Goal: Information Seeking & Learning: Learn about a topic

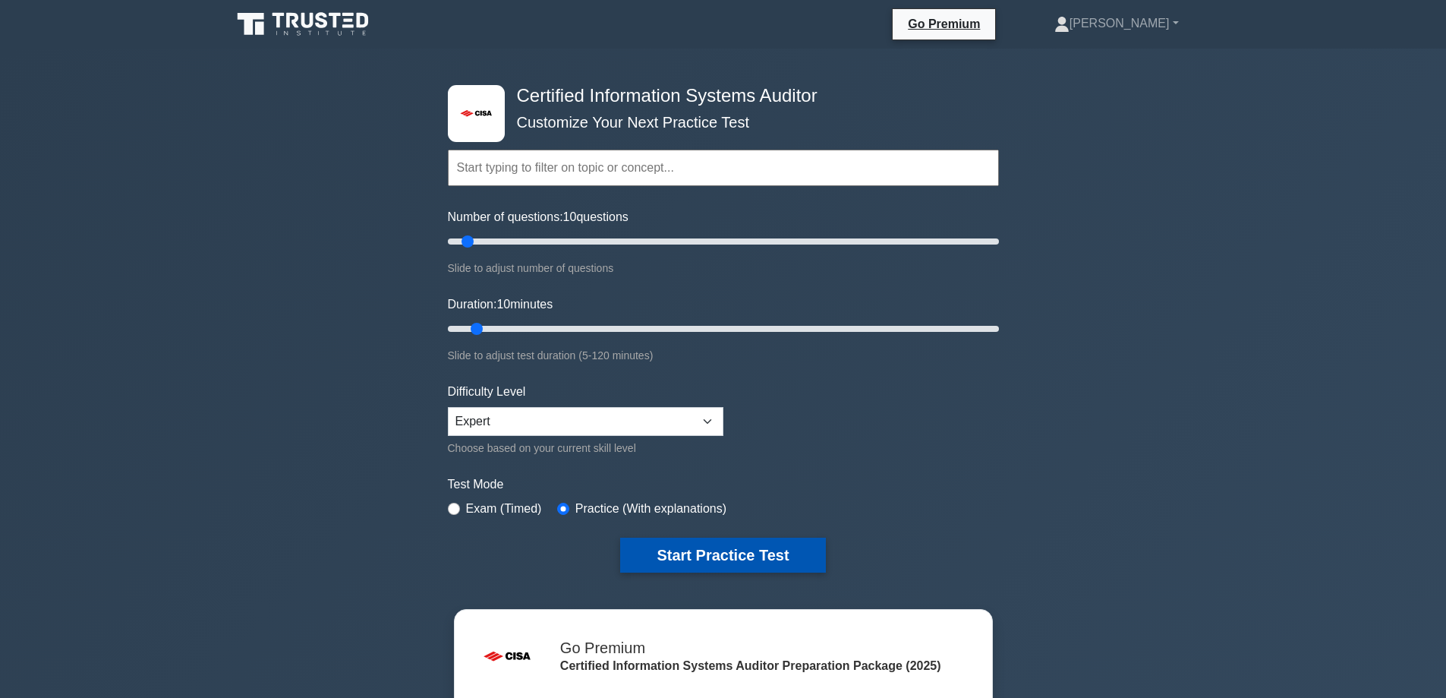
click at [789, 560] on button "Start Practice Test" at bounding box center [722, 555] width 205 height 35
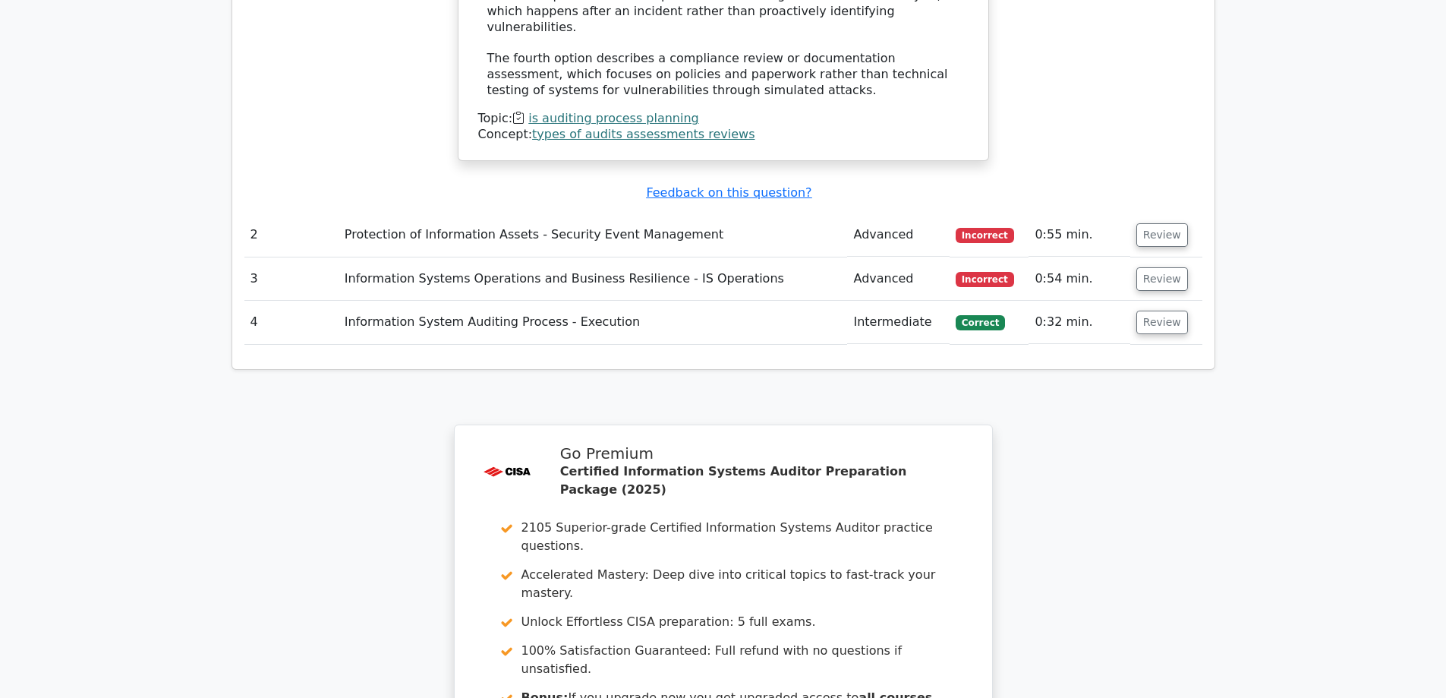
scroll to position [2050, 0]
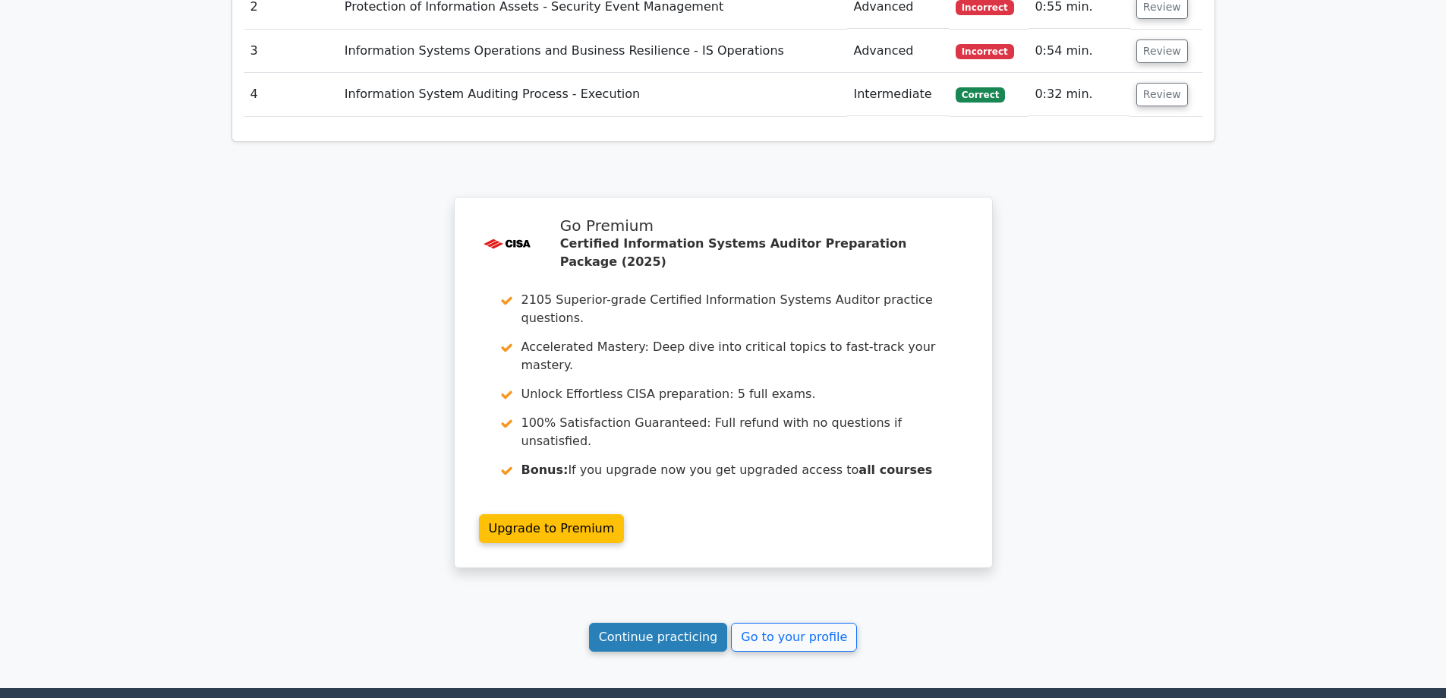
click at [634, 623] on link "Continue practicing" at bounding box center [658, 637] width 139 height 29
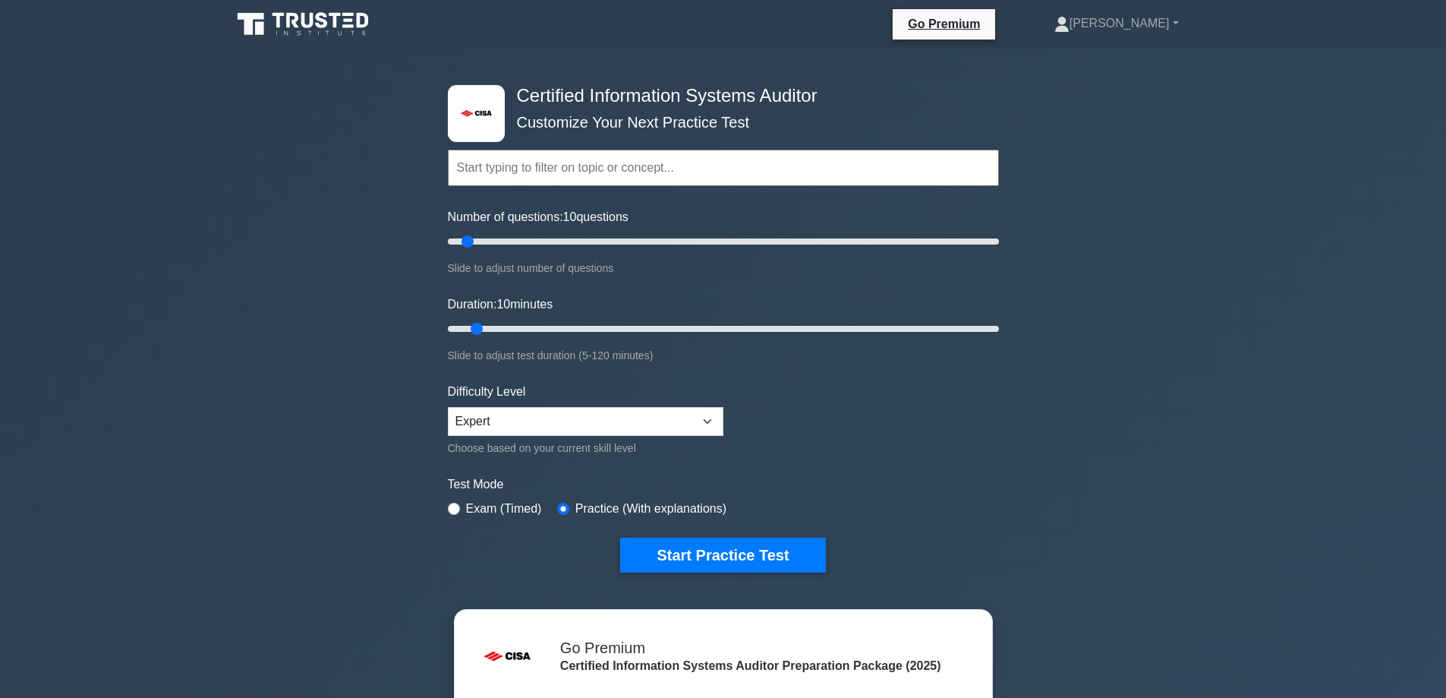
click at [484, 502] on label "Exam (Timed)" at bounding box center [504, 509] width 76 height 18
click at [453, 509] on input "radio" at bounding box center [454, 509] width 12 height 12
radio input "true"
click at [772, 549] on button "Start Practice Test" at bounding box center [722, 555] width 205 height 35
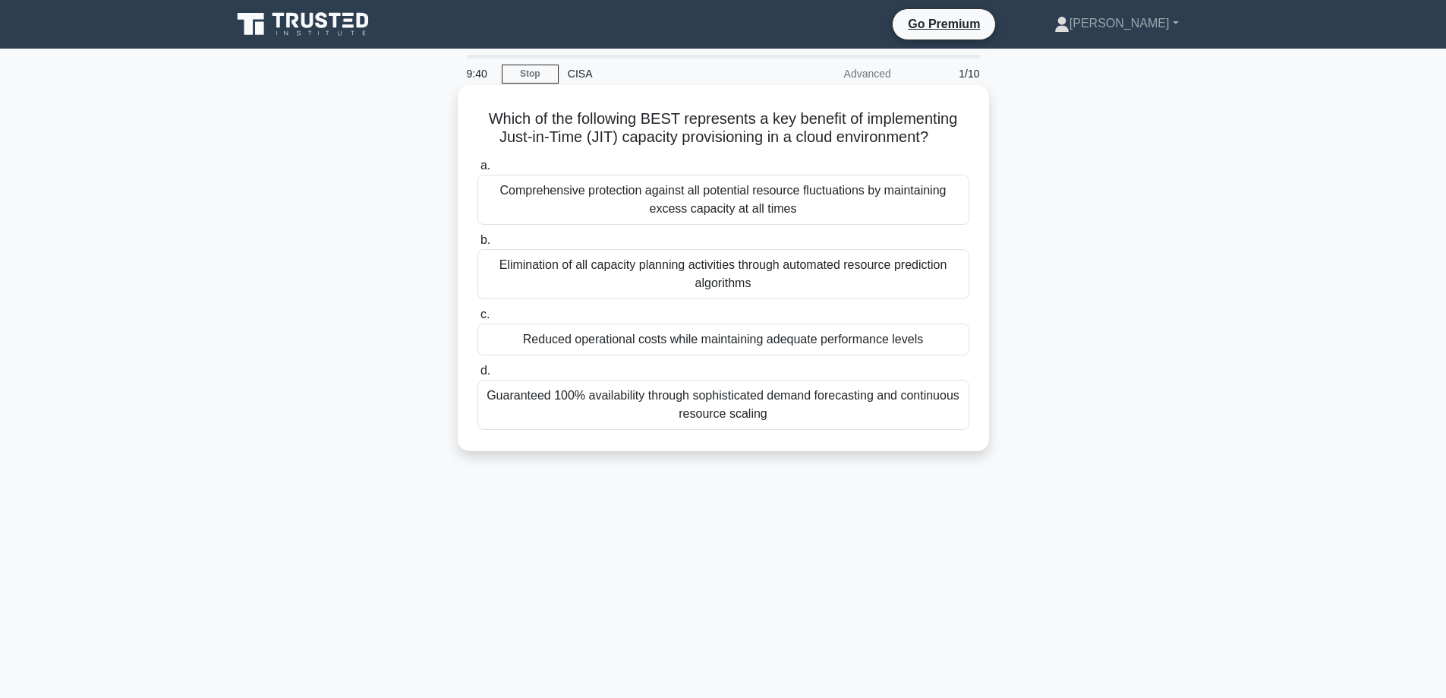
click at [613, 336] on div "Reduced operational costs while maintaining adequate performance levels" at bounding box center [724, 339] width 492 height 32
click at [478, 320] on input "c. Reduced operational costs while maintaining adequate performance levels" at bounding box center [478, 315] width 0 height 10
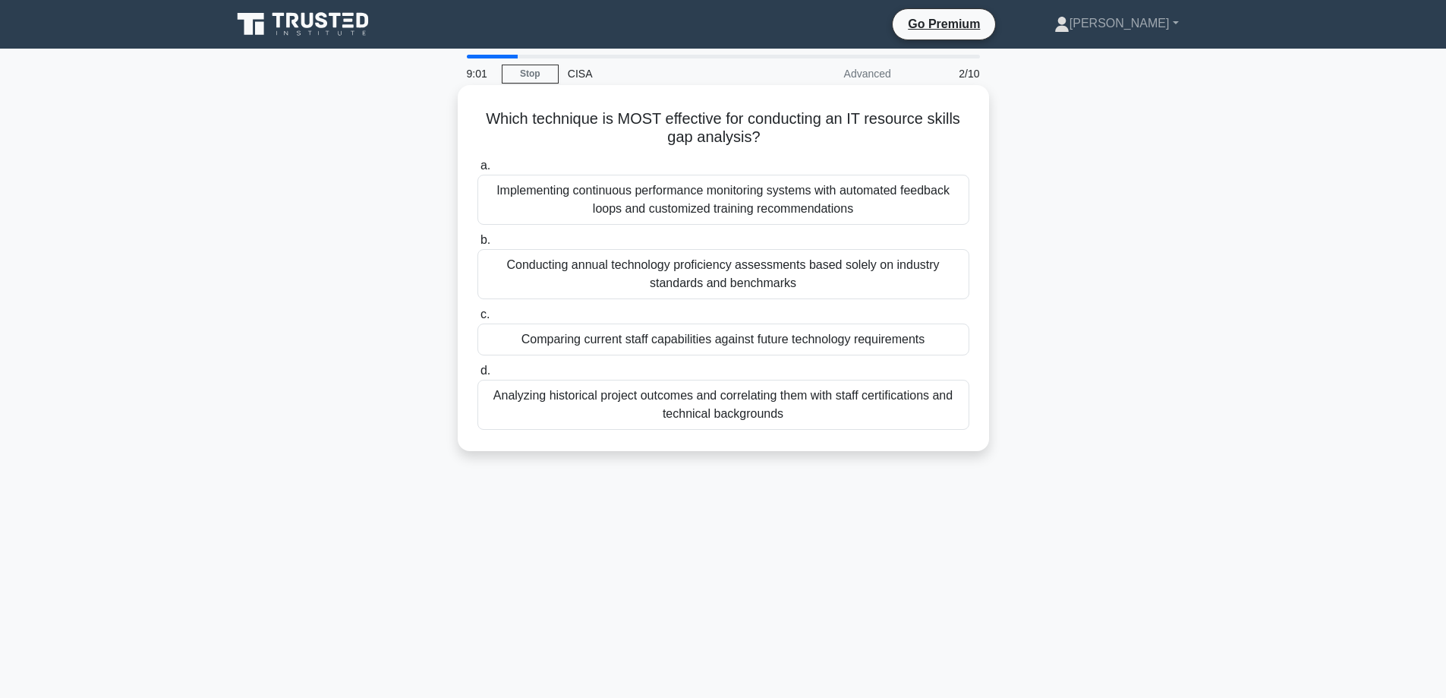
click at [699, 407] on div "Analyzing historical project outcomes and correlating them with staff certifica…" at bounding box center [724, 405] width 492 height 50
click at [478, 376] on input "d. Analyzing historical project outcomes and correlating them with staff certif…" at bounding box center [478, 371] width 0 height 10
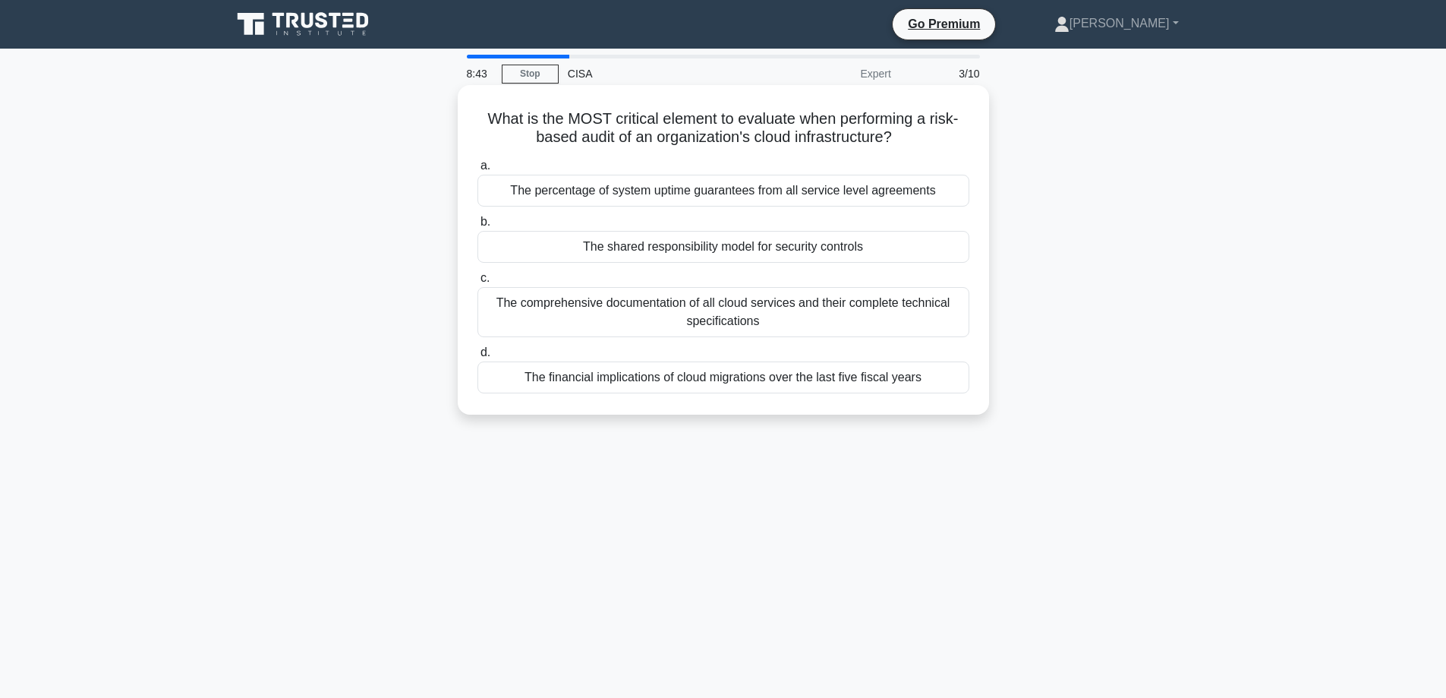
click at [758, 195] on div "The percentage of system uptime guarantees from all service level agreements" at bounding box center [724, 191] width 492 height 32
click at [478, 171] on input "a. The percentage of system uptime guarantees from all service level agreements" at bounding box center [478, 166] width 0 height 10
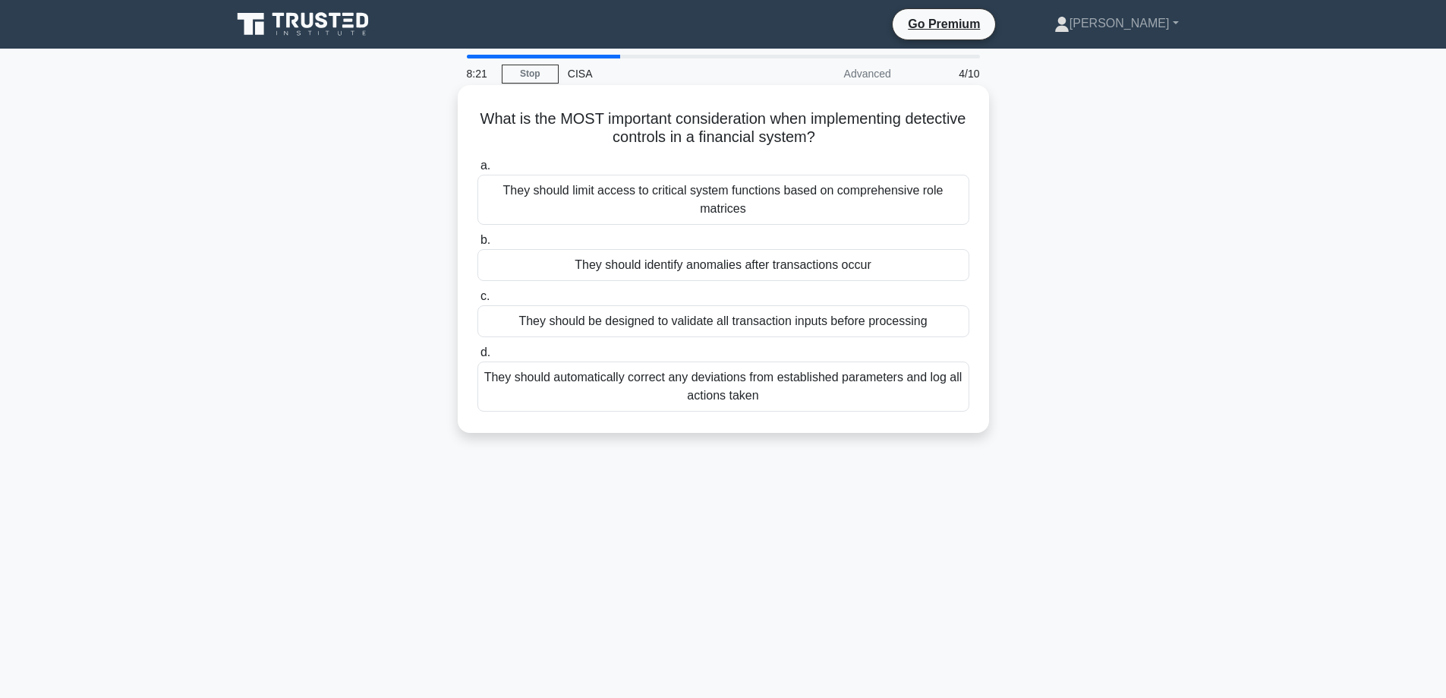
click at [632, 204] on div "They should limit access to critical system functions based on comprehensive ro…" at bounding box center [724, 200] width 492 height 50
click at [478, 171] on input "a. They should limit access to critical system functions based on comprehensive…" at bounding box center [478, 166] width 0 height 10
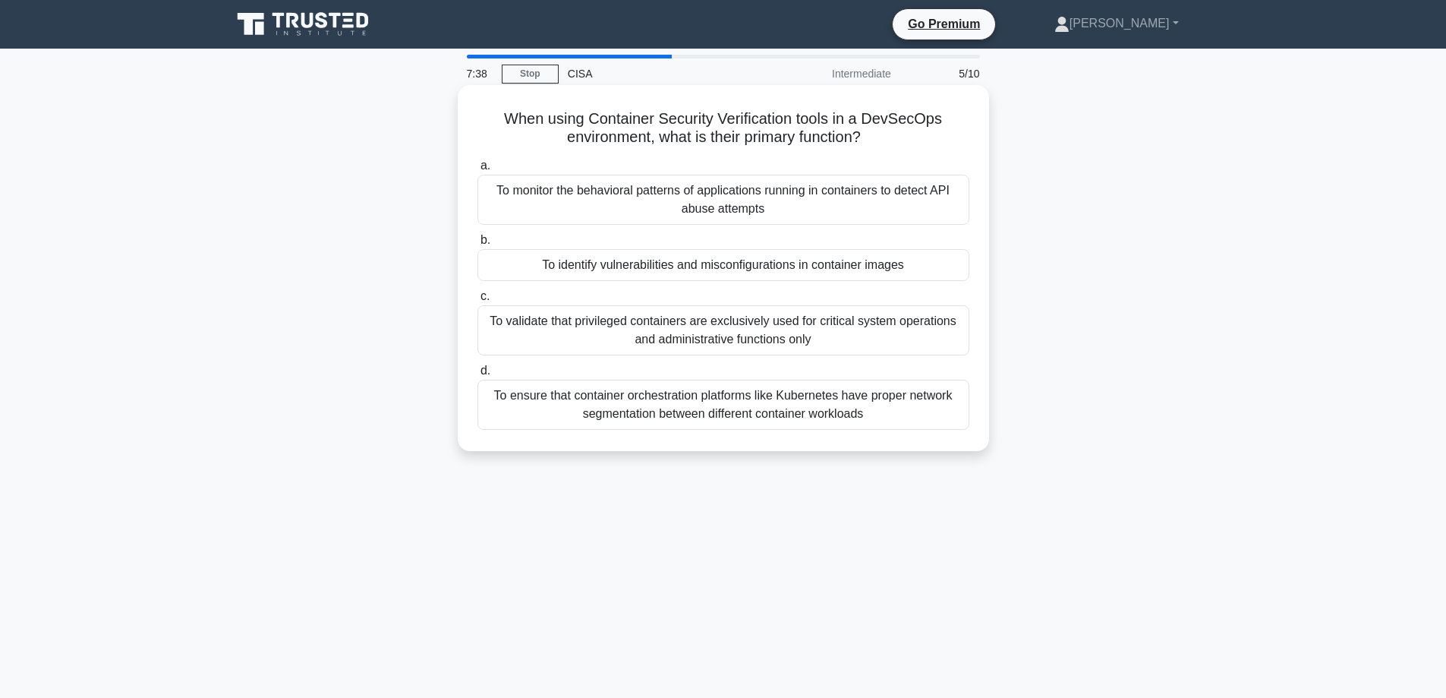
click at [637, 251] on div "To identify vulnerabilities and misconfigurations in container images" at bounding box center [724, 265] width 492 height 32
click at [478, 245] on input "b. To identify vulnerabilities and misconfigurations in container images" at bounding box center [478, 240] width 0 height 10
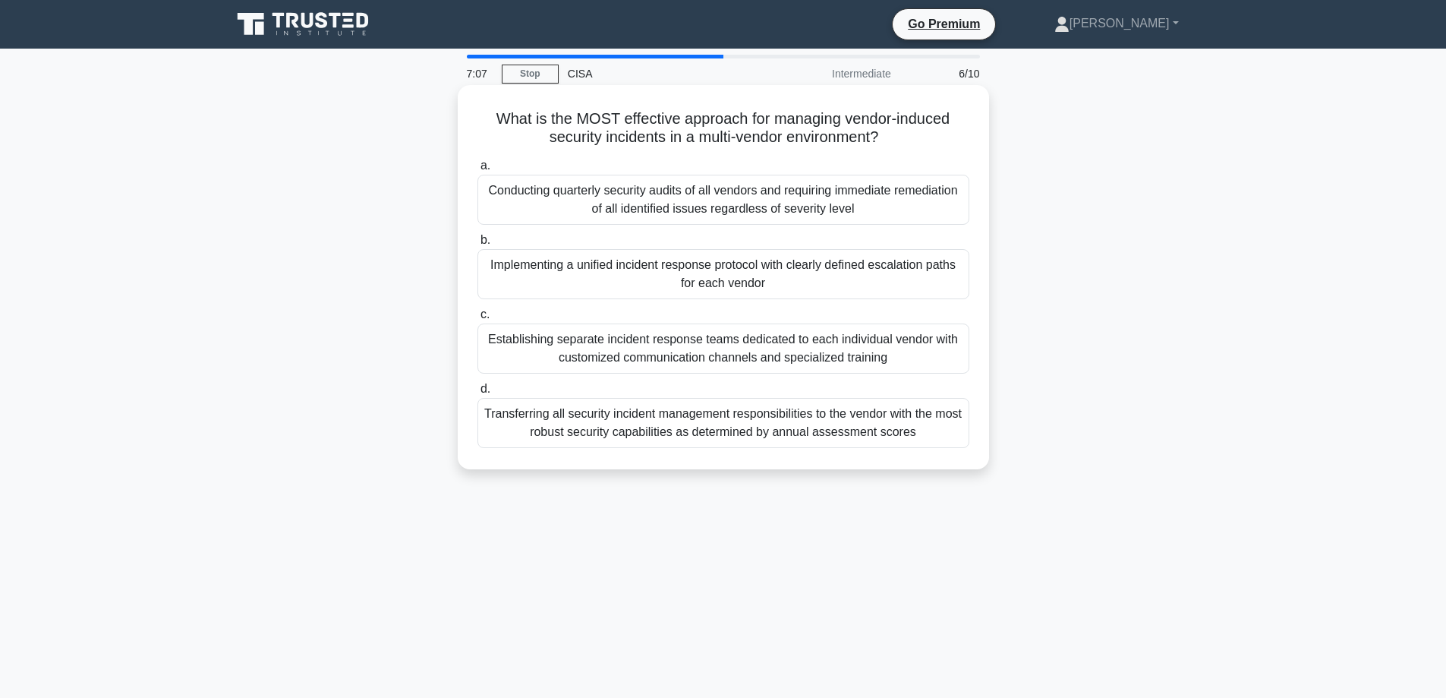
click at [534, 268] on div "Implementing a unified incident response protocol with clearly defined escalati…" at bounding box center [724, 274] width 492 height 50
click at [478, 245] on input "b. Implementing a unified incident response protocol with clearly defined escal…" at bounding box center [478, 240] width 0 height 10
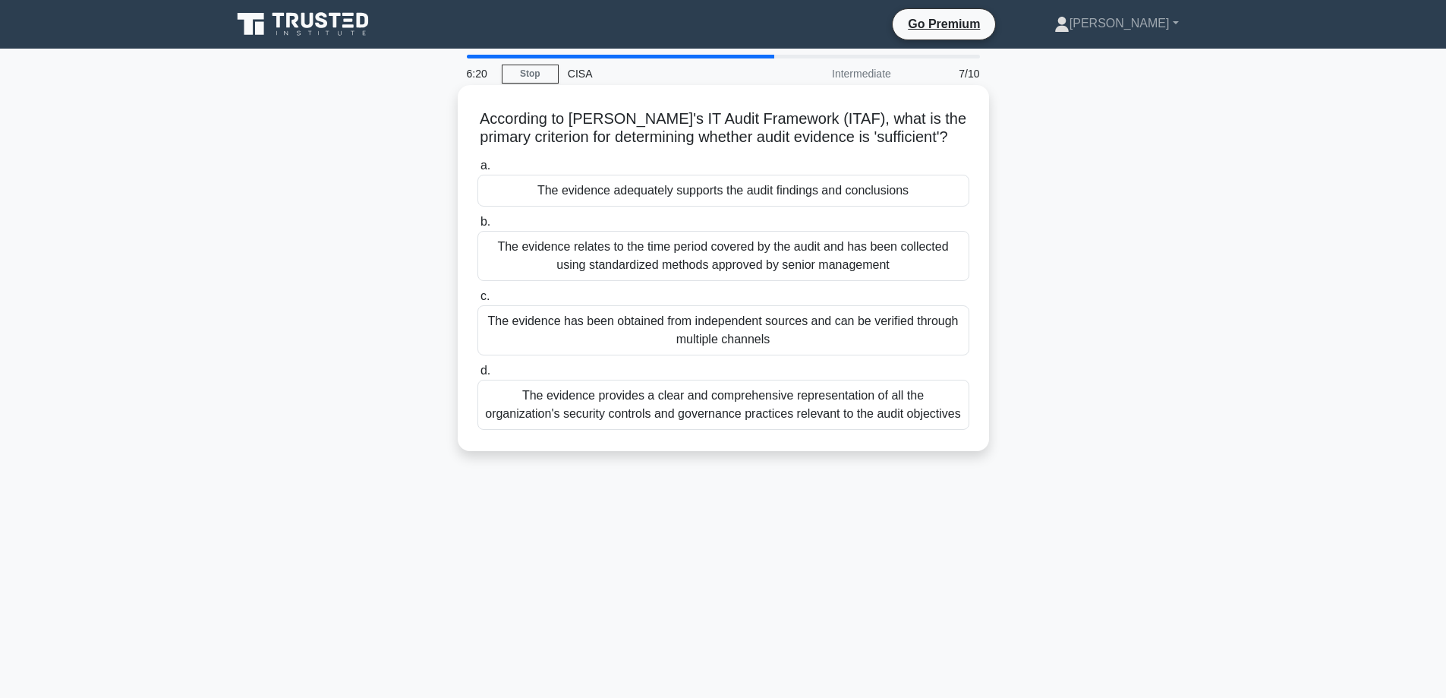
click at [566, 342] on div "The evidence has been obtained from independent sources and can be verified thr…" at bounding box center [724, 330] width 492 height 50
click at [478, 301] on input "c. The evidence has been obtained from independent sources and can be verified …" at bounding box center [478, 297] width 0 height 10
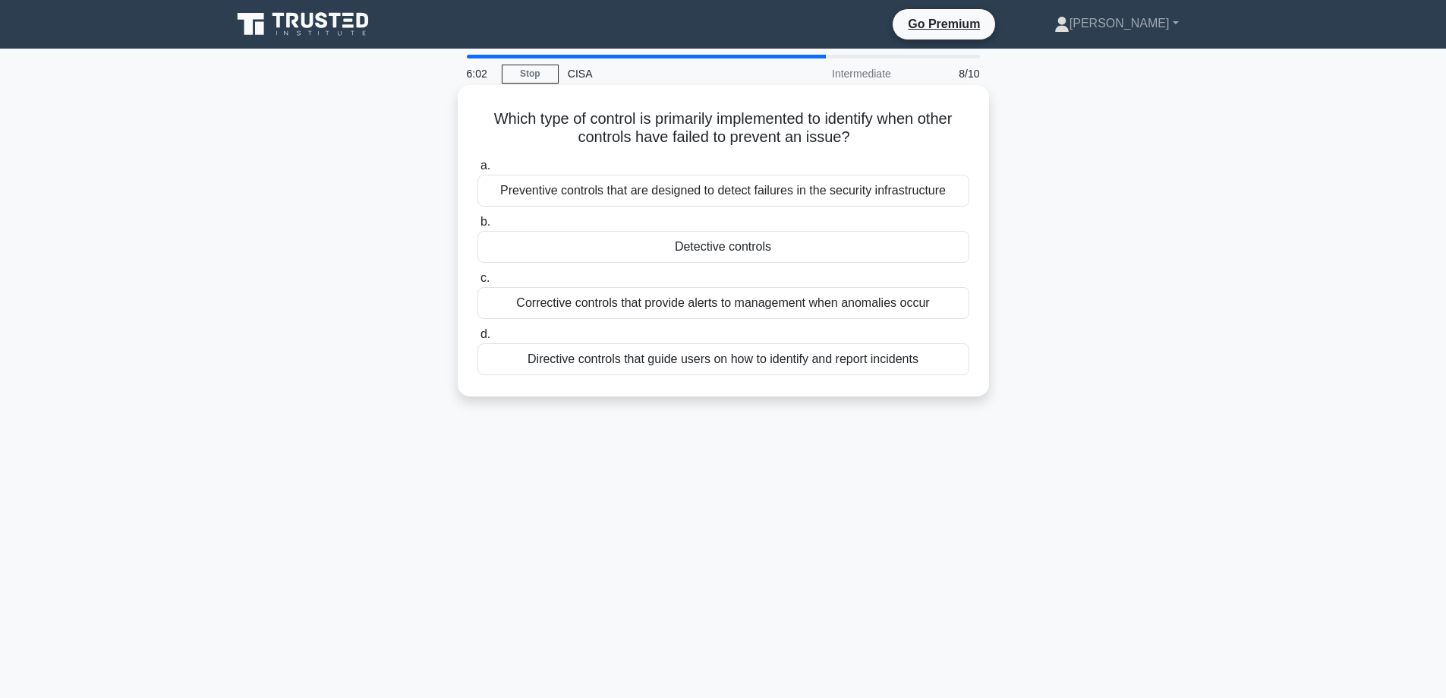
click at [558, 253] on div "Detective controls" at bounding box center [724, 247] width 492 height 32
click at [478, 227] on input "b. Detective controls" at bounding box center [478, 222] width 0 height 10
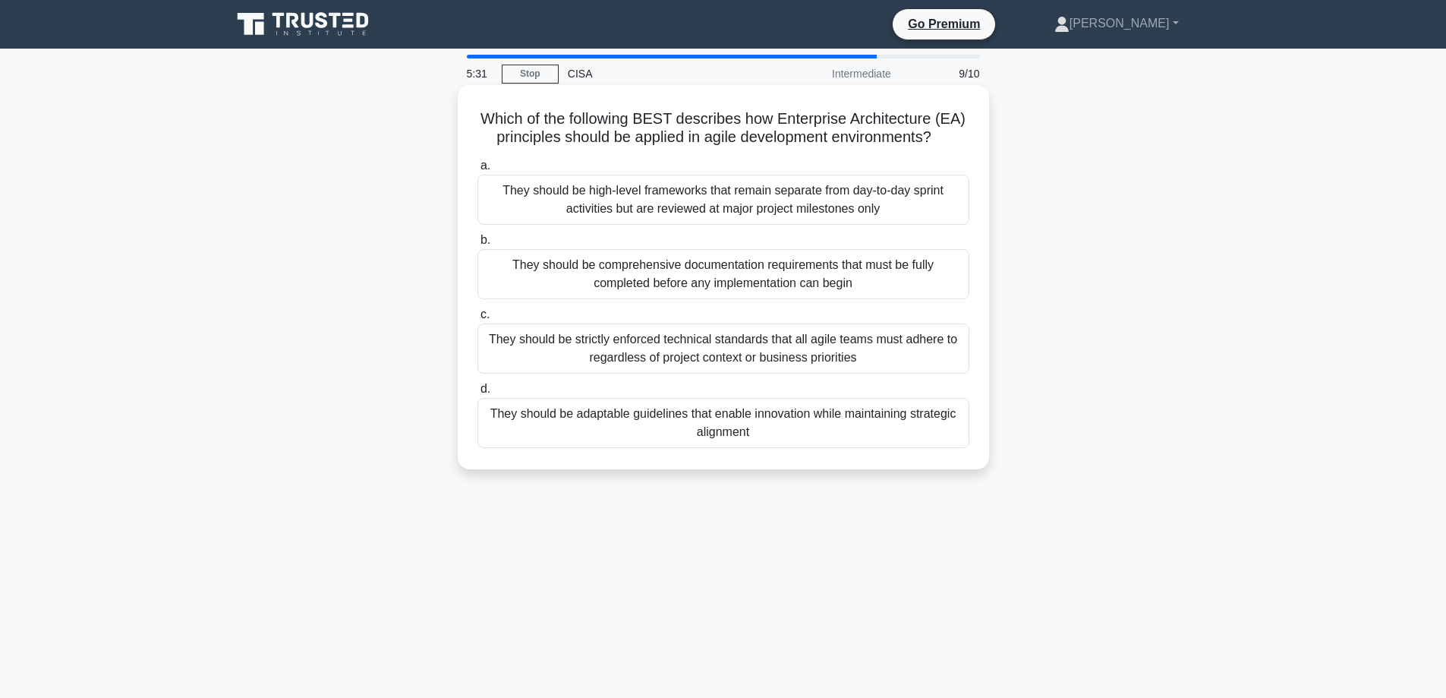
click at [745, 434] on div "They should be adaptable guidelines that enable innovation while maintaining st…" at bounding box center [724, 423] width 492 height 50
click at [478, 394] on input "d. They should be adaptable guidelines that enable innovation while maintaining…" at bounding box center [478, 389] width 0 height 10
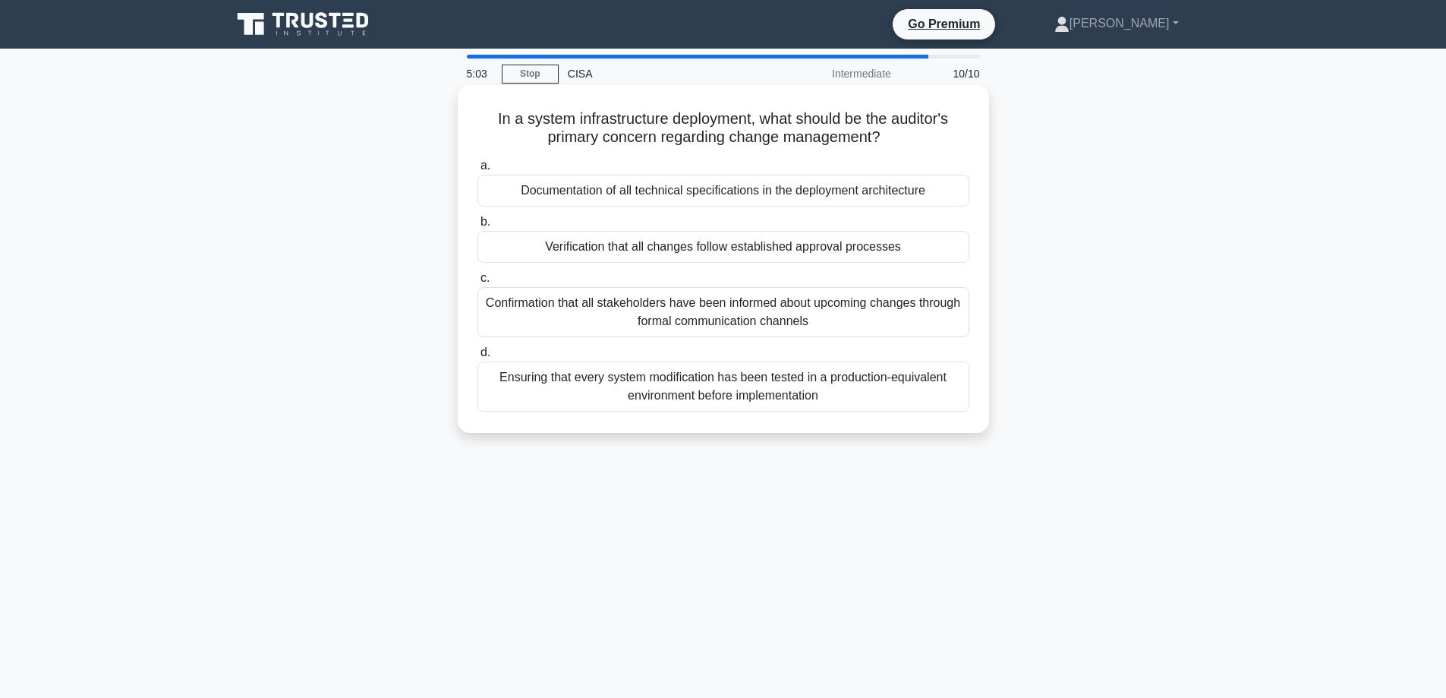
click at [525, 242] on div "Verification that all changes follow established approval processes" at bounding box center [724, 247] width 492 height 32
click at [478, 227] on input "b. Verification that all changes follow established approval processes" at bounding box center [478, 222] width 0 height 10
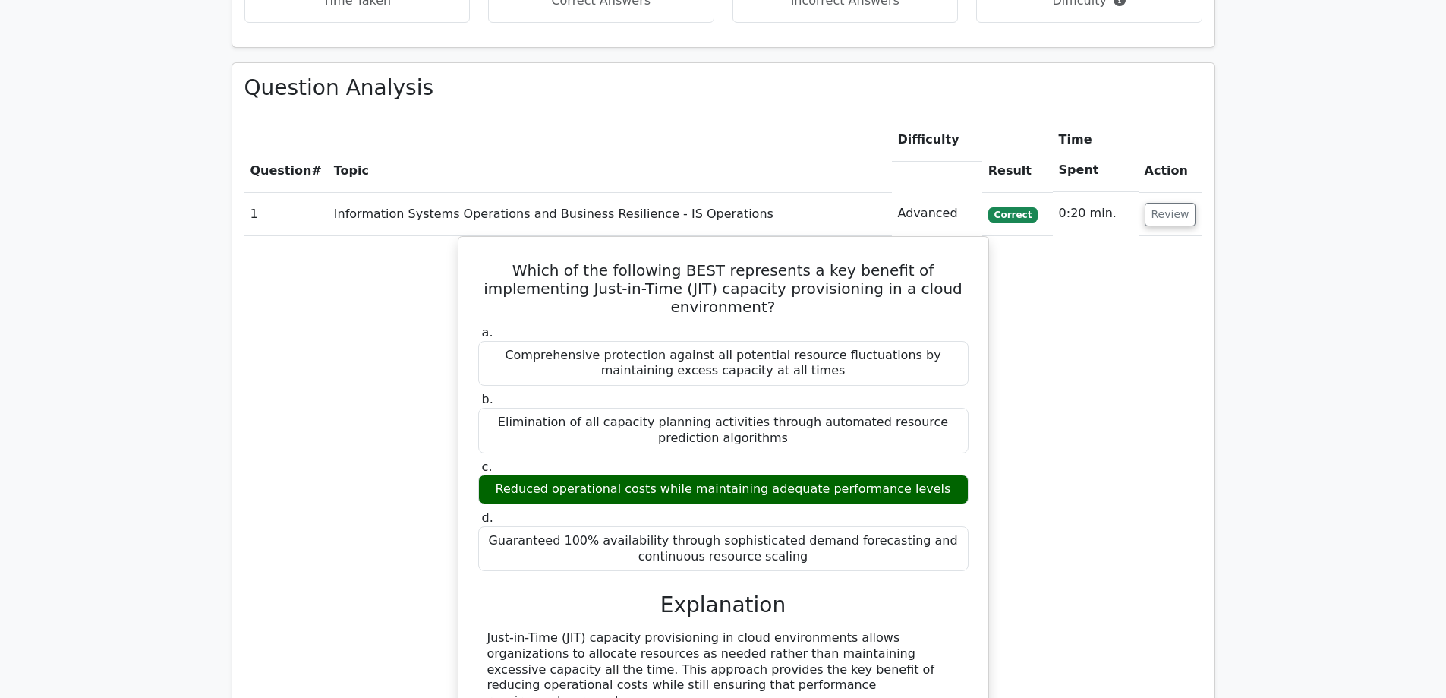
scroll to position [1063, 0]
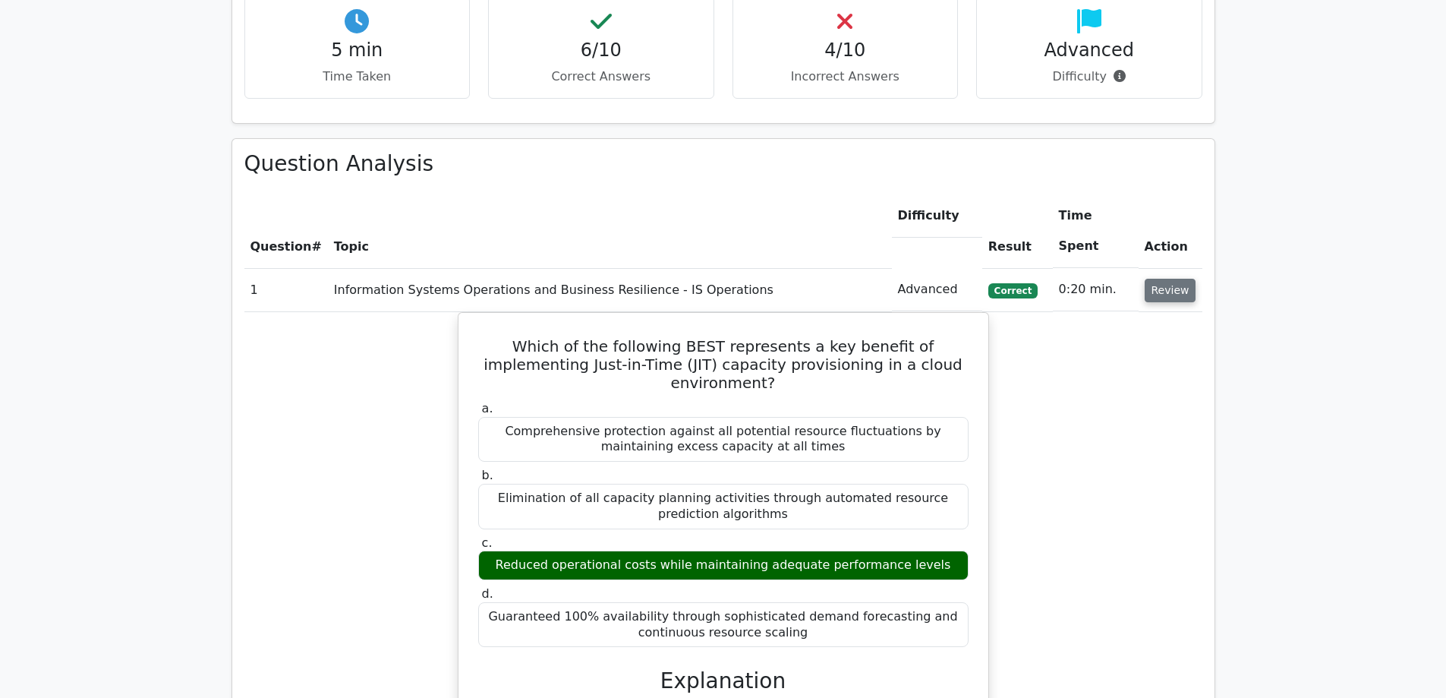
click at [1170, 279] on button "Review" at bounding box center [1171, 291] width 52 height 24
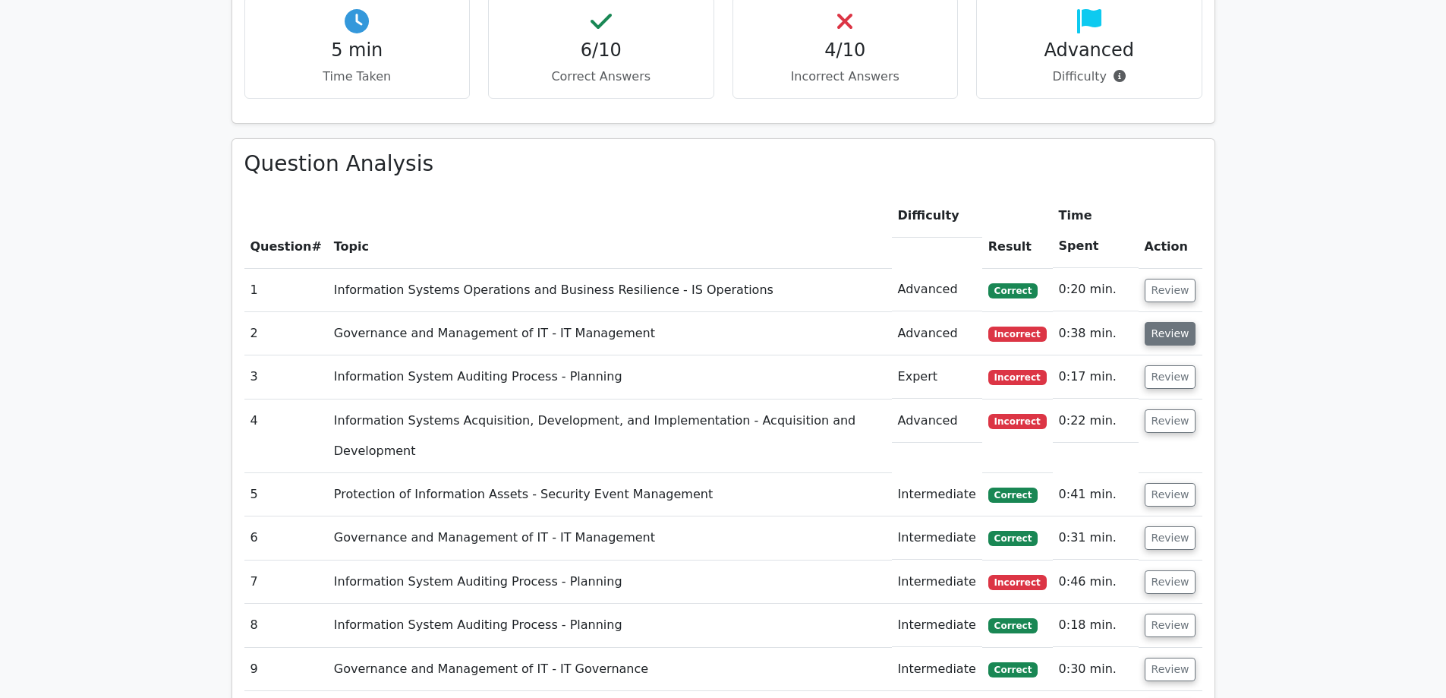
click at [1171, 322] on button "Review" at bounding box center [1171, 334] width 52 height 24
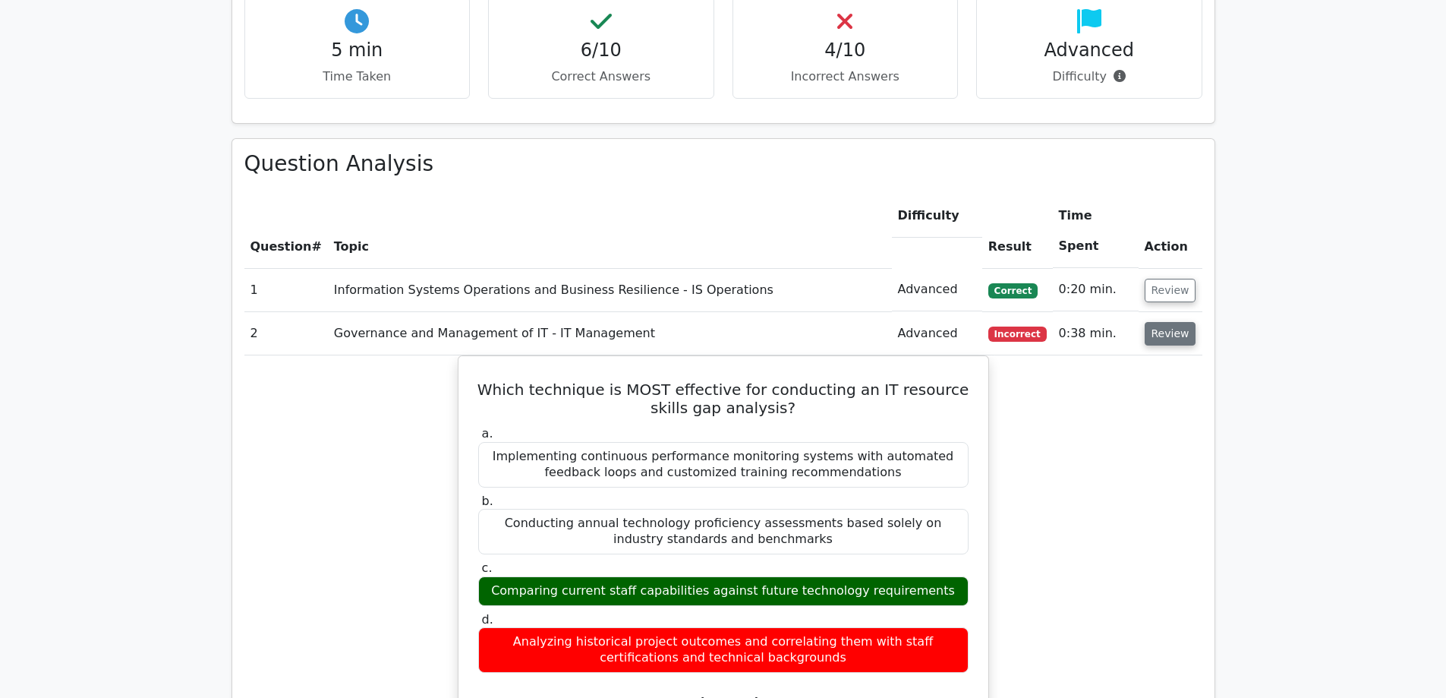
click at [1171, 322] on button "Review" at bounding box center [1171, 334] width 52 height 24
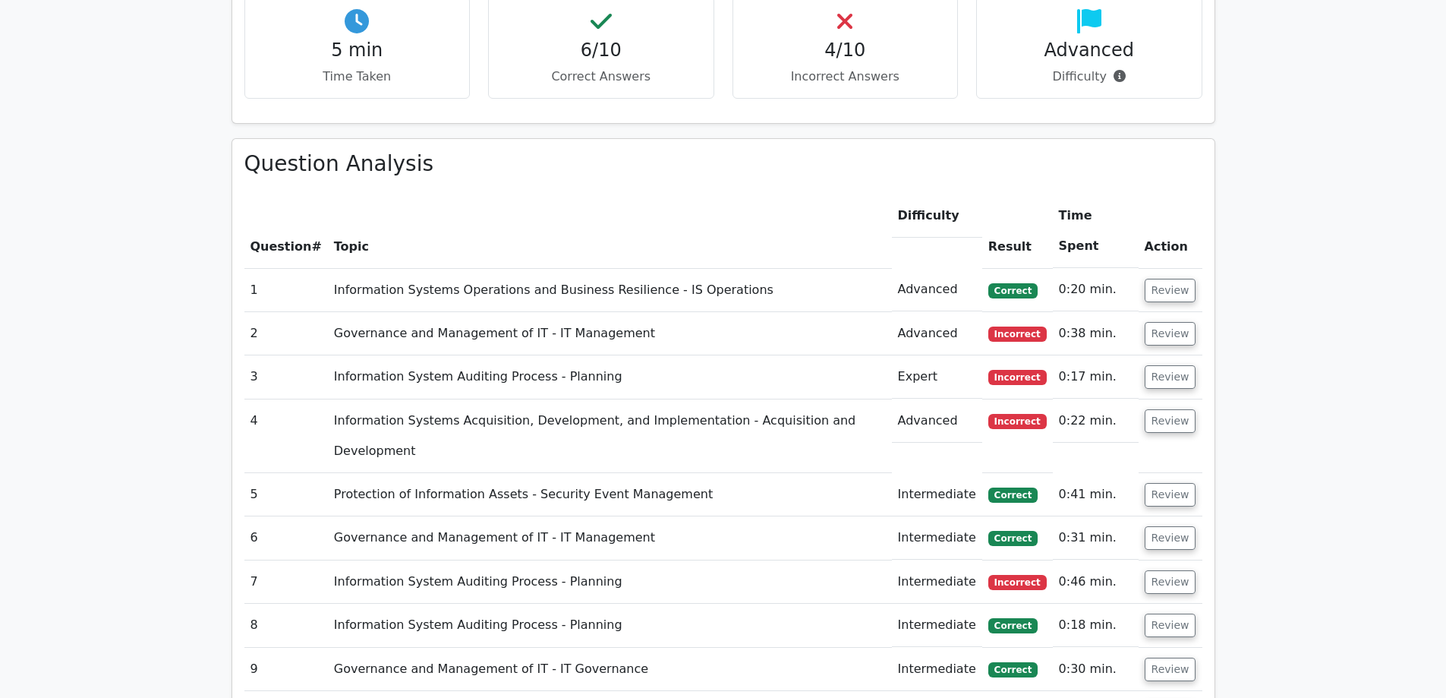
click at [1175, 355] on td "Review" at bounding box center [1171, 376] width 64 height 43
click at [1175, 365] on button "Review" at bounding box center [1171, 377] width 52 height 24
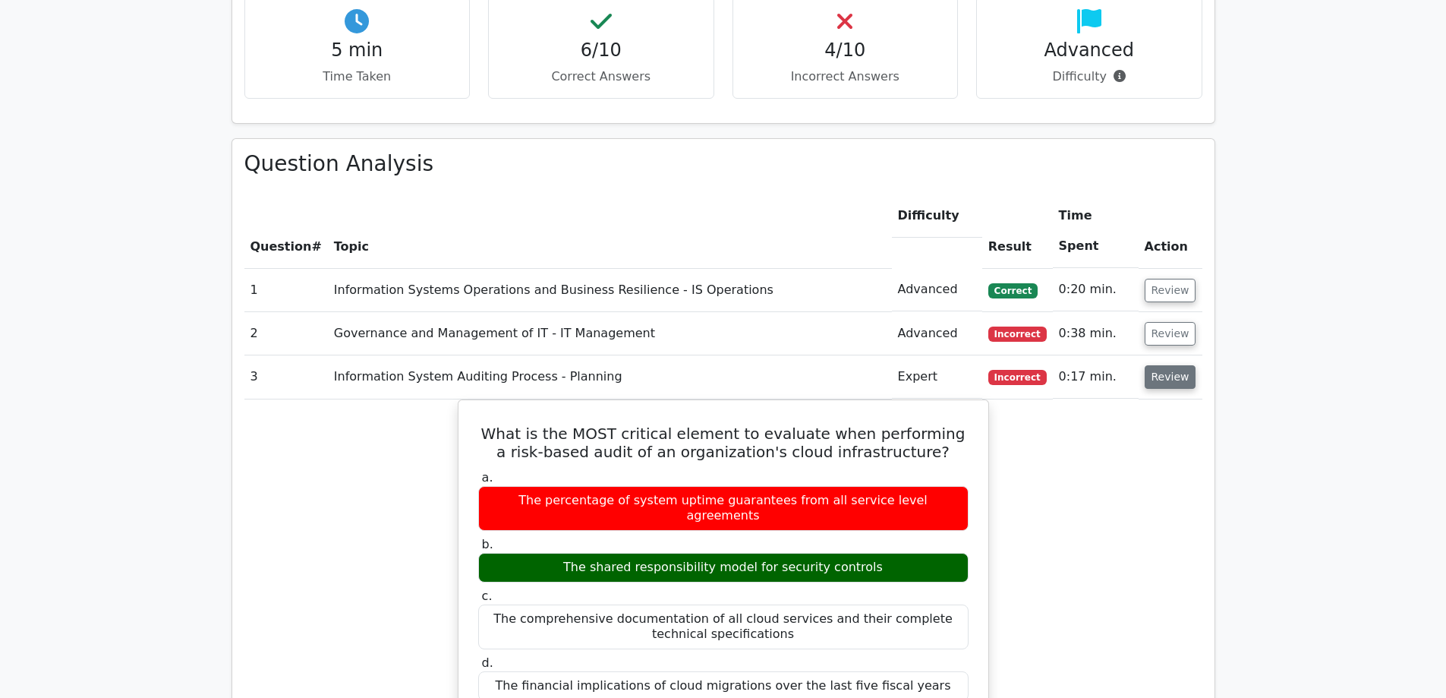
click at [1175, 365] on button "Review" at bounding box center [1171, 377] width 52 height 24
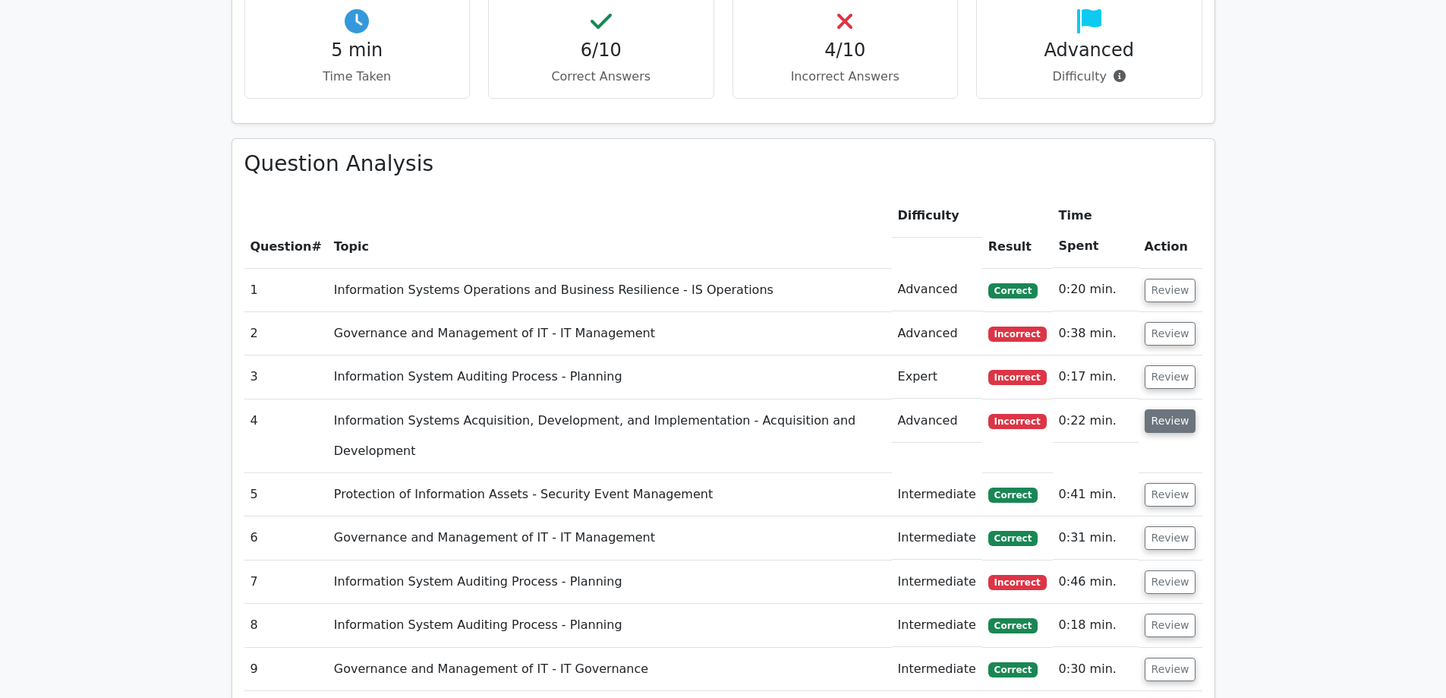
click at [1170, 409] on button "Review" at bounding box center [1171, 421] width 52 height 24
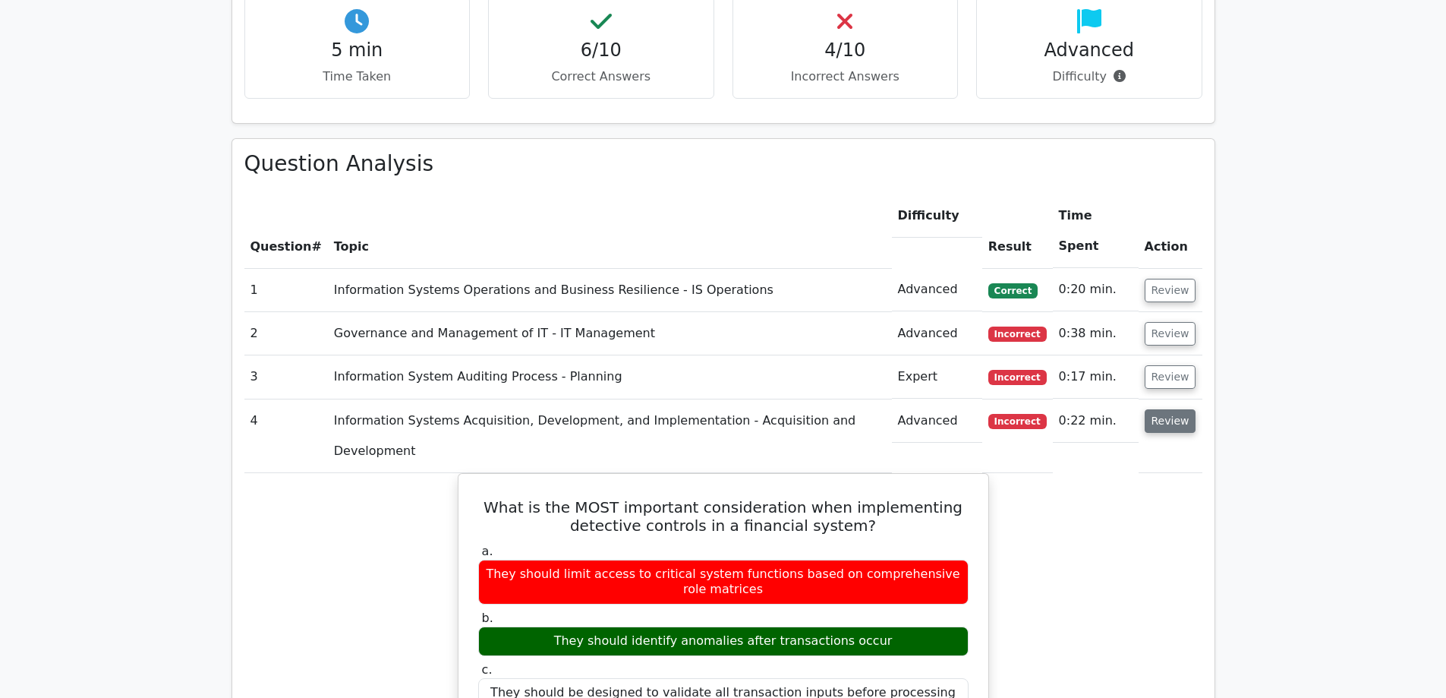
click at [1170, 409] on button "Review" at bounding box center [1171, 421] width 52 height 24
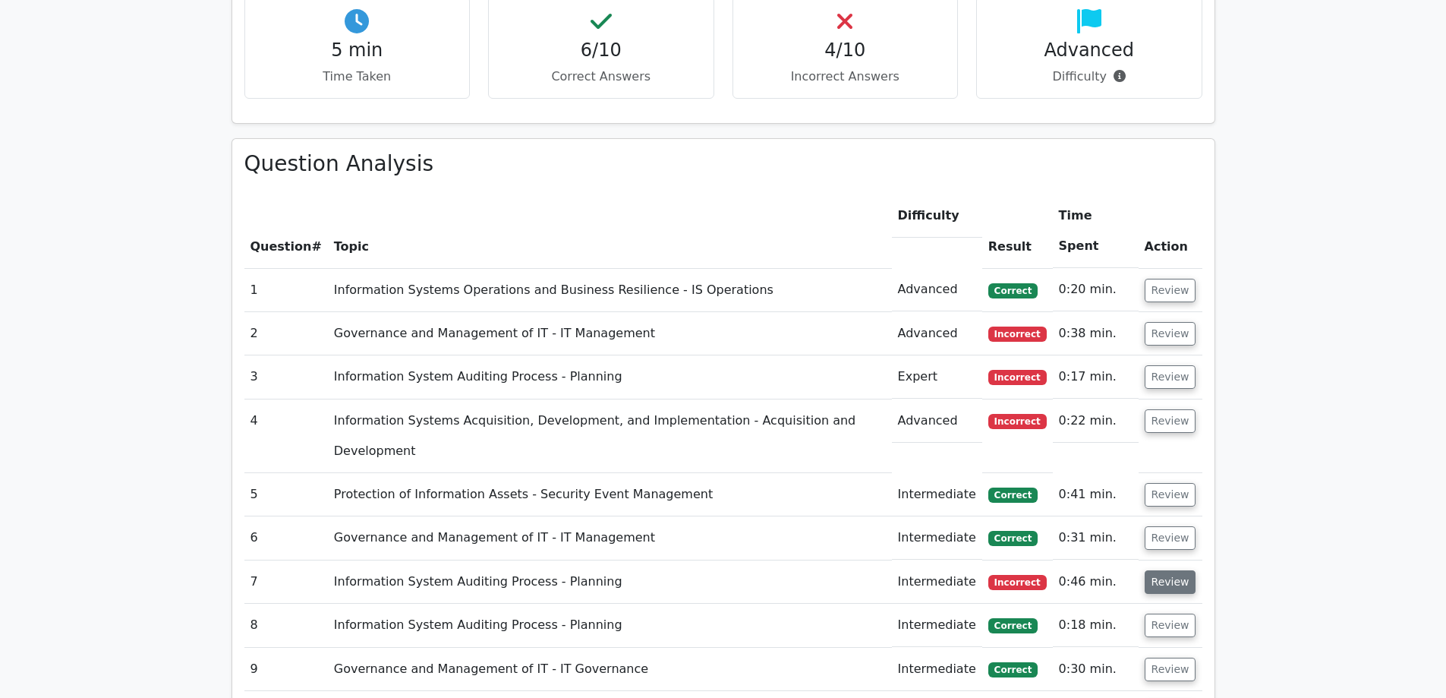
click at [1173, 570] on button "Review" at bounding box center [1171, 582] width 52 height 24
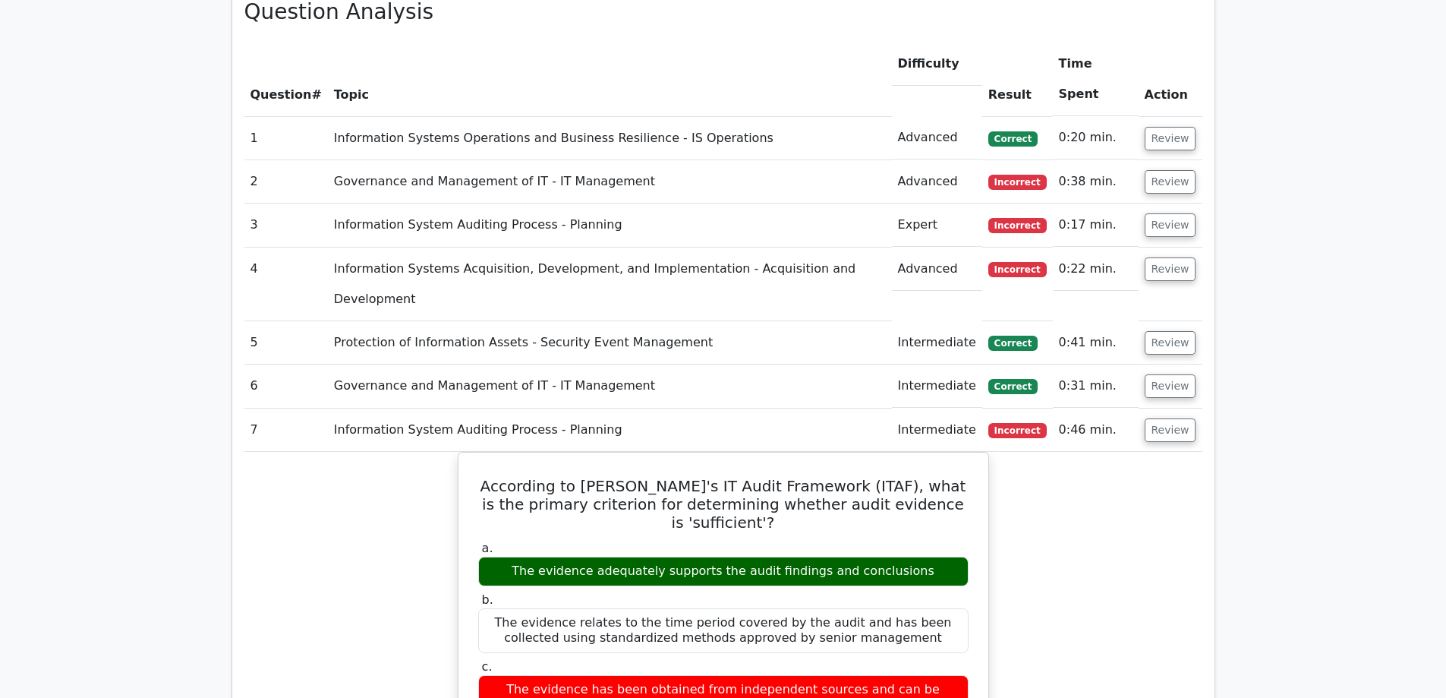
scroll to position [1139, 0]
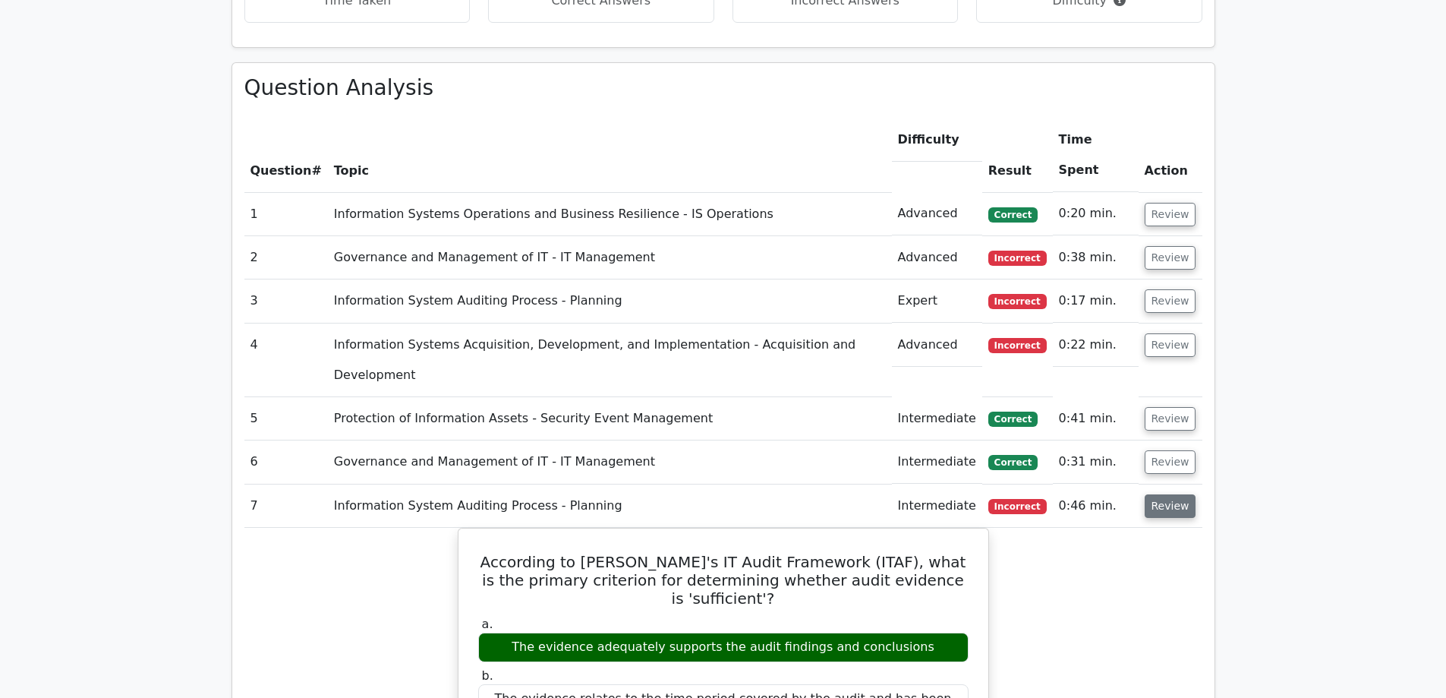
click at [1179, 494] on button "Review" at bounding box center [1171, 506] width 52 height 24
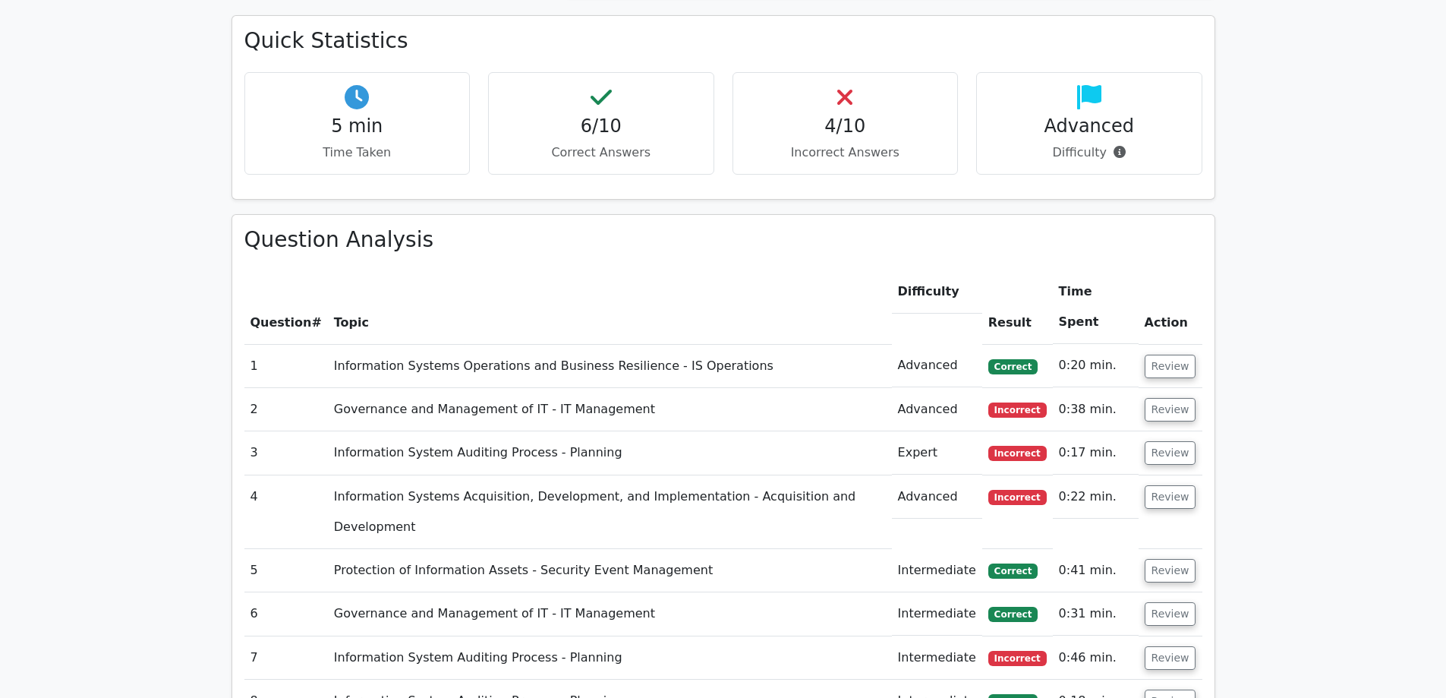
scroll to position [683, 0]
